Goal: Find specific page/section: Find specific page/section

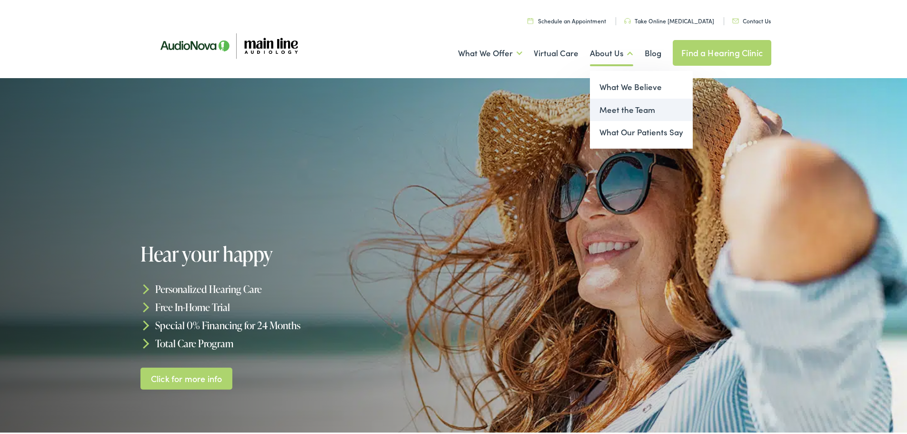
click at [628, 107] on link "Meet the Team" at bounding box center [641, 108] width 103 height 23
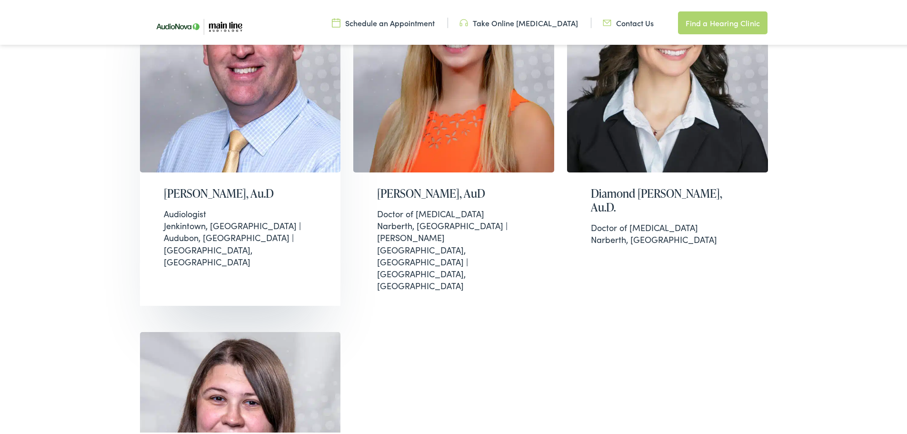
scroll to position [381, 0]
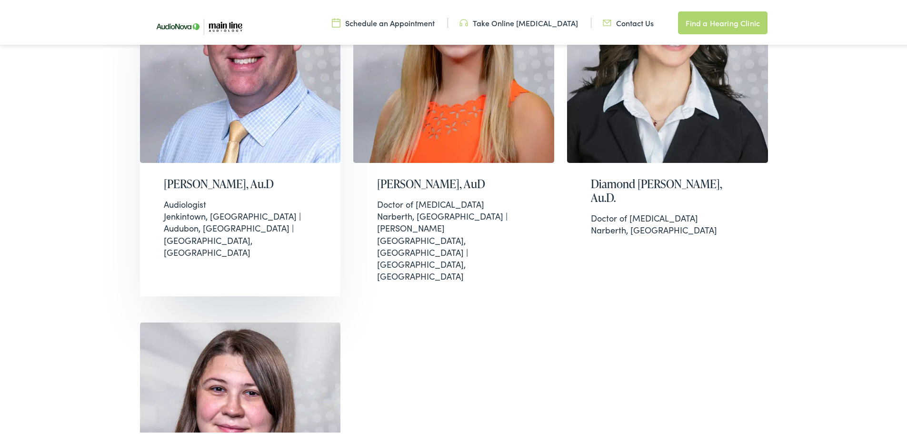
click at [236, 180] on h2 "[PERSON_NAME], Au.D" at bounding box center [240, 182] width 153 height 14
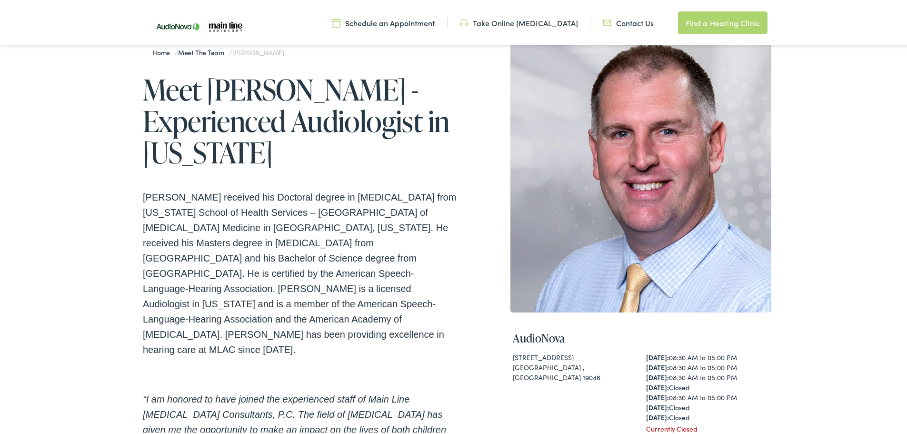
scroll to position [48, 0]
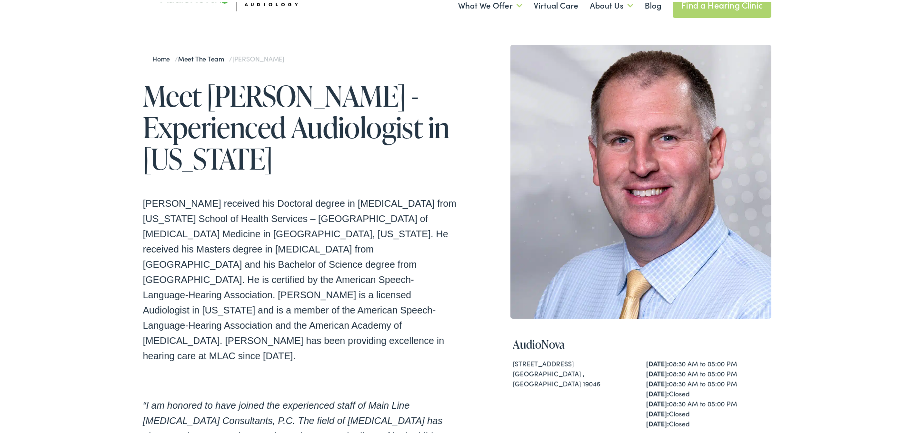
click at [226, 90] on h1 "Meet Brian Harrington - Experienced Audiologist in Pennsylvania" at bounding box center [300, 125] width 314 height 94
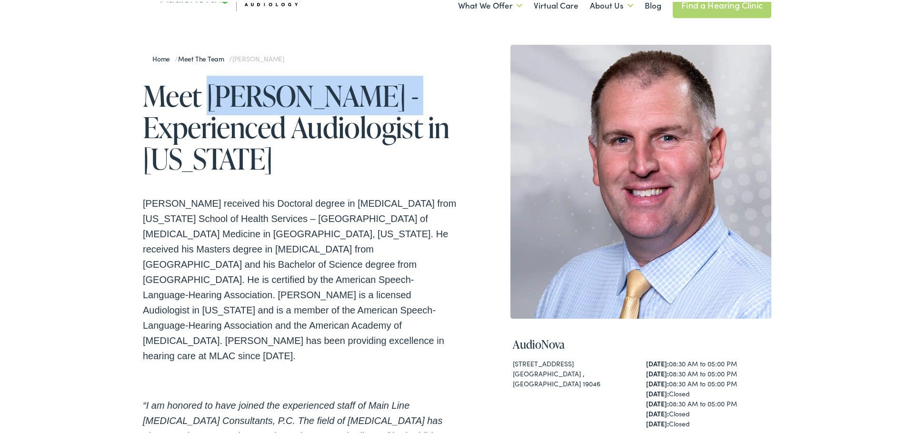
drag, startPoint x: 226, startPoint y: 90, endPoint x: 301, endPoint y: 85, distance: 75.9
click at [301, 85] on h1 "Meet Brian Harrington - Experienced Audiologist in Pennsylvania" at bounding box center [300, 125] width 314 height 94
copy h1 "Brian Harrington"
